Goal: Navigation & Orientation: Find specific page/section

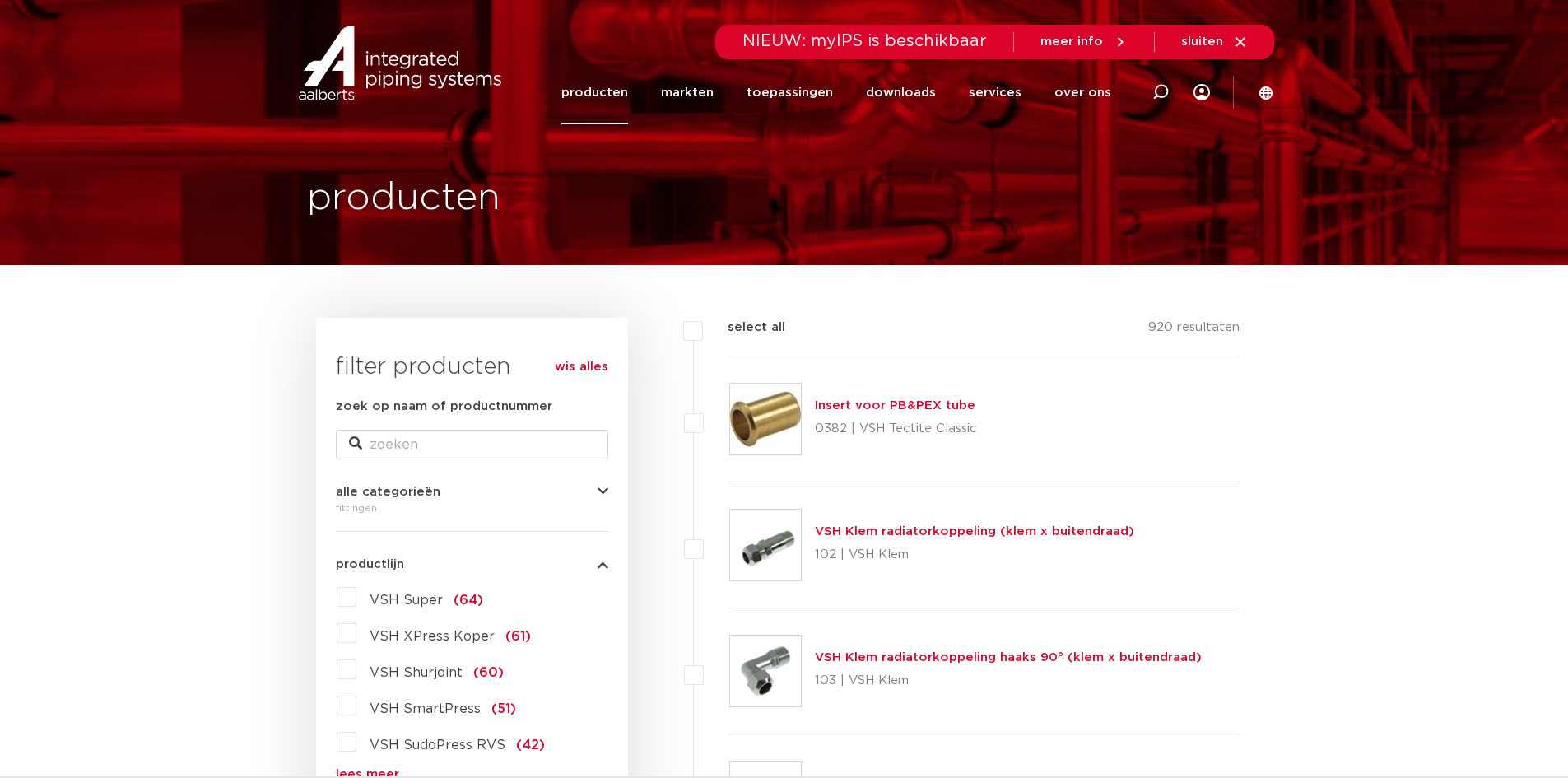
click at [417, 73] on img at bounding box center [400, 63] width 211 height 74
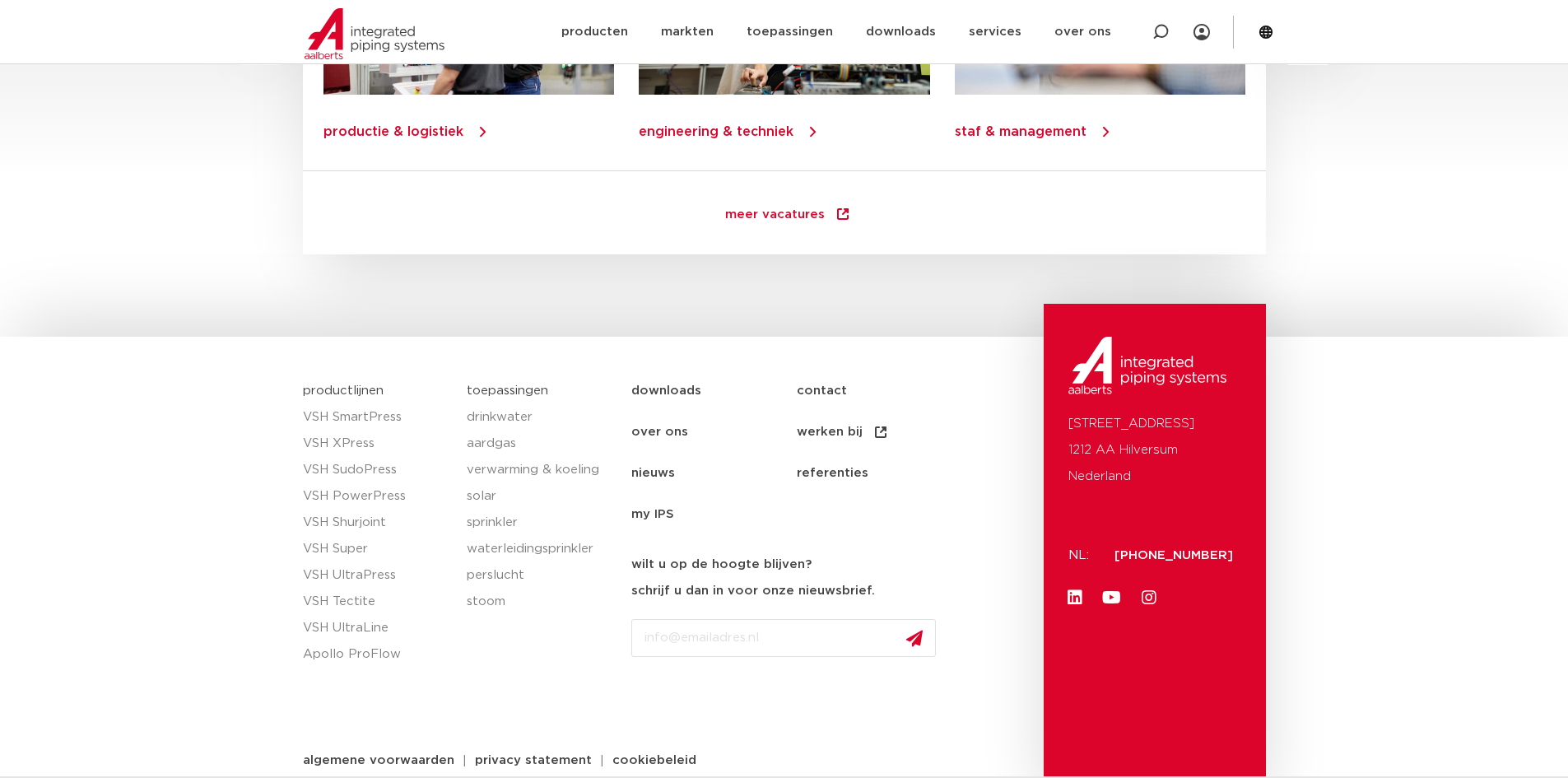
scroll to position [2347, 0]
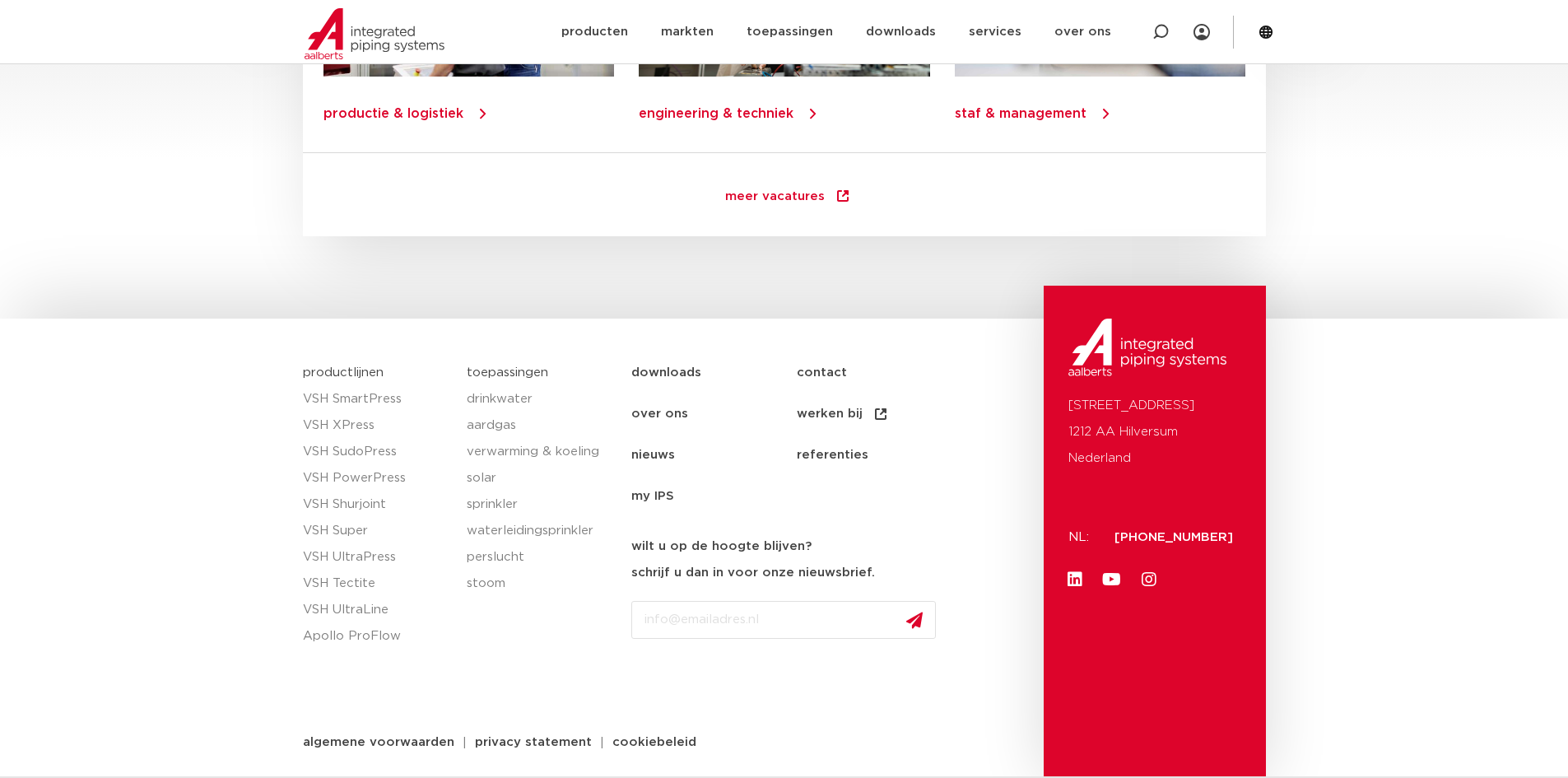
click at [665, 453] on link "nieuws" at bounding box center [714, 455] width 166 height 41
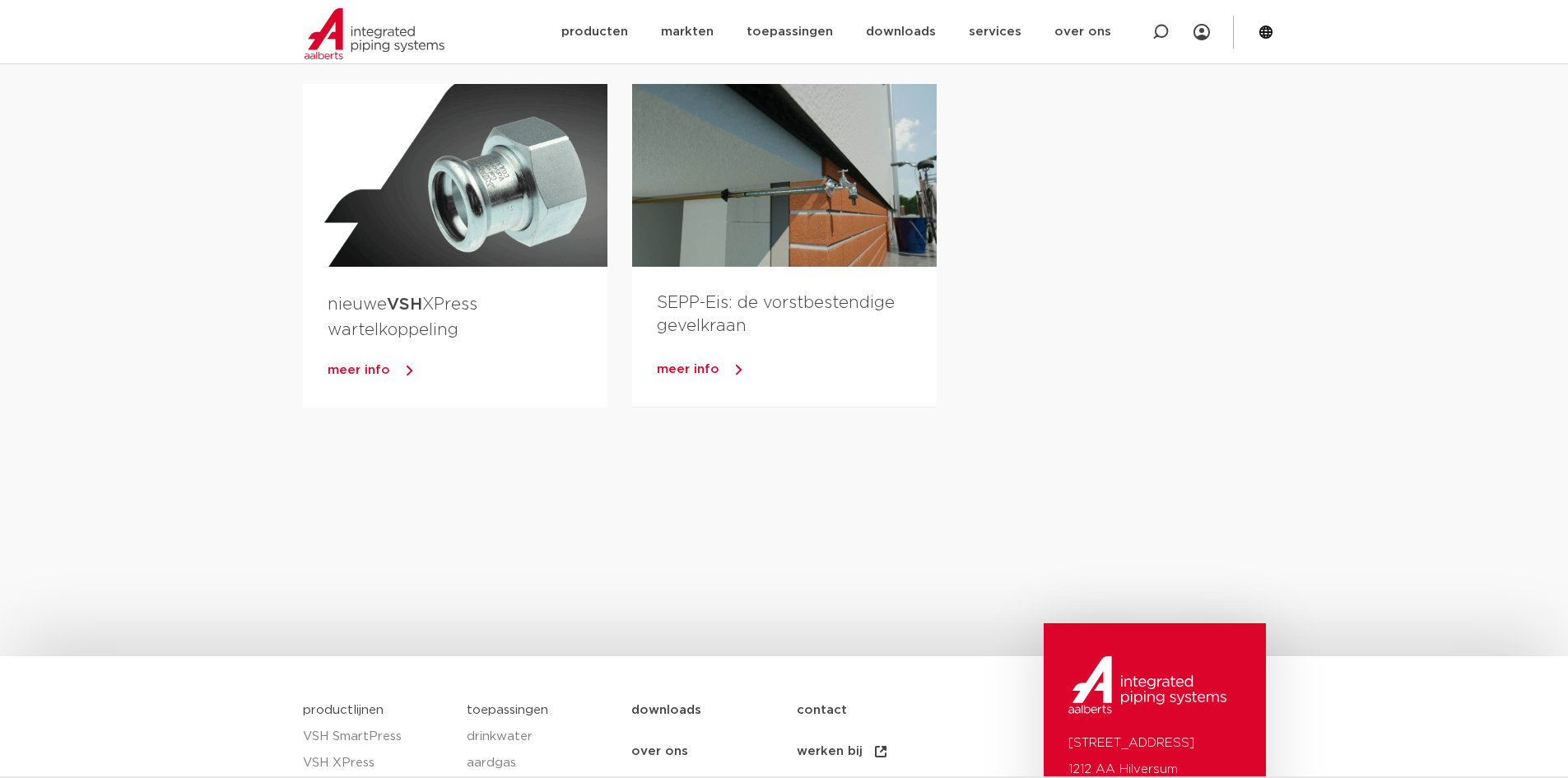
scroll to position [2635, 0]
